Goal: Information Seeking & Learning: Learn about a topic

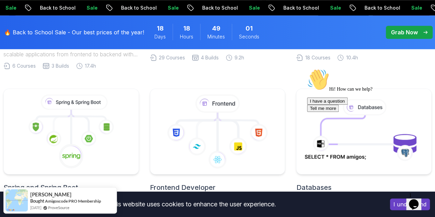
scroll to position [344, 0]
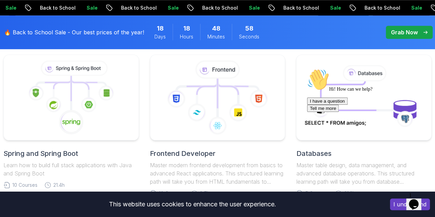
drag, startPoint x: 329, startPoint y: 78, endPoint x: 343, endPoint y: 159, distance: 81.6
click at [343, 112] on div "I have a question Tell me more" at bounding box center [369, 105] width 124 height 14
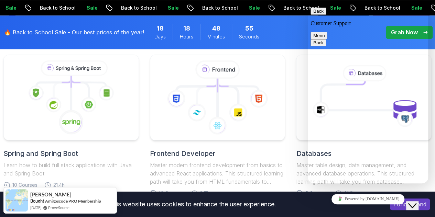
click at [320, 13] on button "Back" at bounding box center [319, 11] width 16 height 7
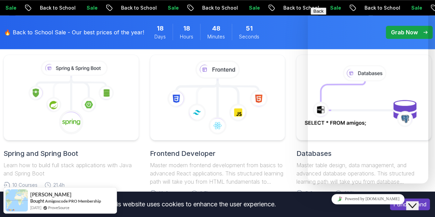
click at [422, 8] on div at bounding box center [368, 8] width 115 height 0
drag, startPoint x: 347, startPoint y: 15, endPoint x: 545, endPoint y: 65, distance: 204.8
click html "Back Rate this chat Insert emoji Customer Support Hi! How can we help? 02:39 I …"
click at [294, 118] on div "Full Stack Professional v2 Master modern full-stack development with React, Nod…" at bounding box center [217, 126] width 428 height 466
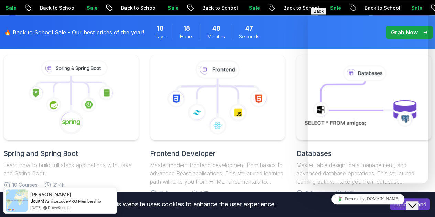
click at [290, 120] on div "Full Stack Professional v2 Master modern full-stack development with React, Nod…" at bounding box center [217, 126] width 428 height 466
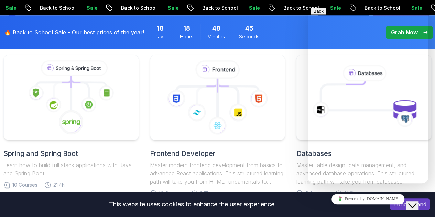
click at [416, 202] on icon "Close Chat This icon closes the chat window." at bounding box center [412, 206] width 8 height 8
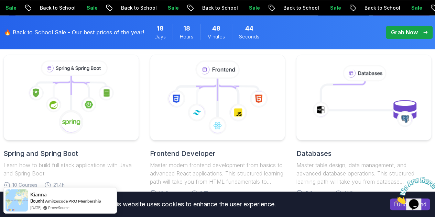
click at [416, 199] on img at bounding box center [416, 190] width 43 height 27
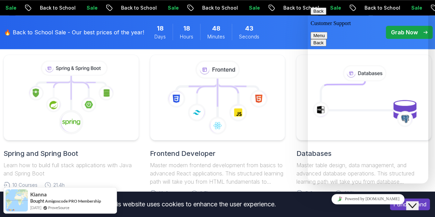
drag, startPoint x: 430, startPoint y: 215, endPoint x: 416, endPoint y: 199, distance: 20.7
click at [416, 202] on icon "Close Chat This icon closes the chat window." at bounding box center [412, 206] width 8 height 8
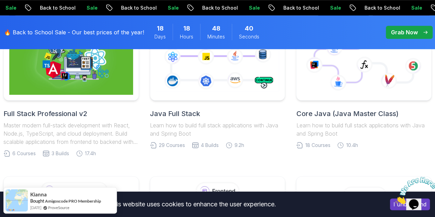
scroll to position [206, 0]
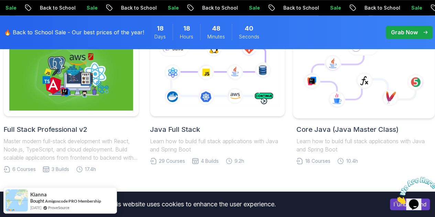
click at [328, 98] on icon at bounding box center [337, 100] width 18 height 18
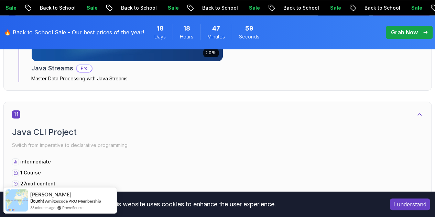
scroll to position [3027, 0]
